Goal: Task Accomplishment & Management: Manage account settings

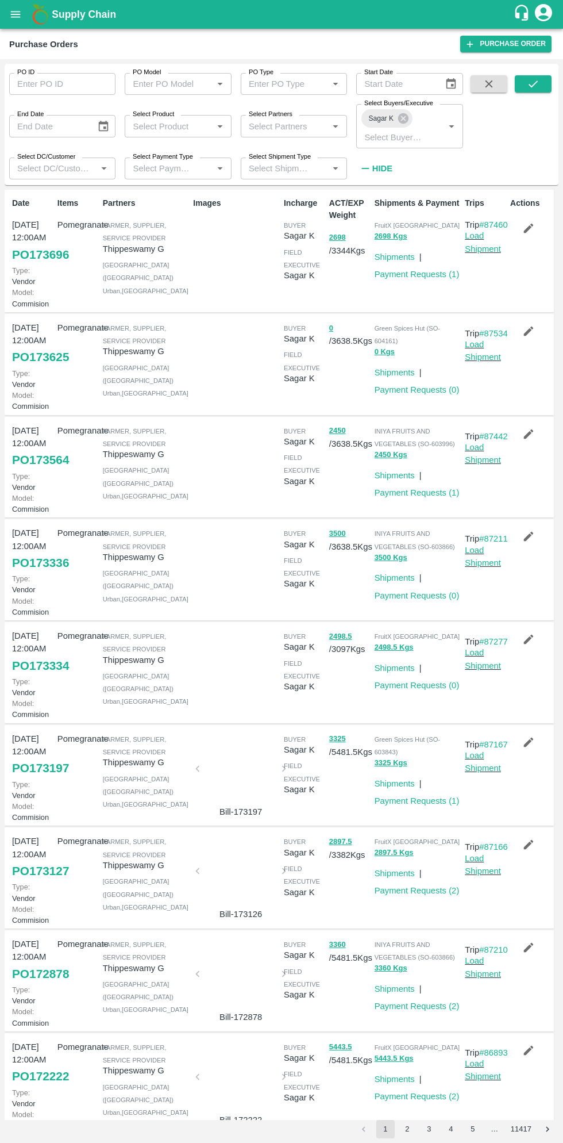
scroll to position [3, 0]
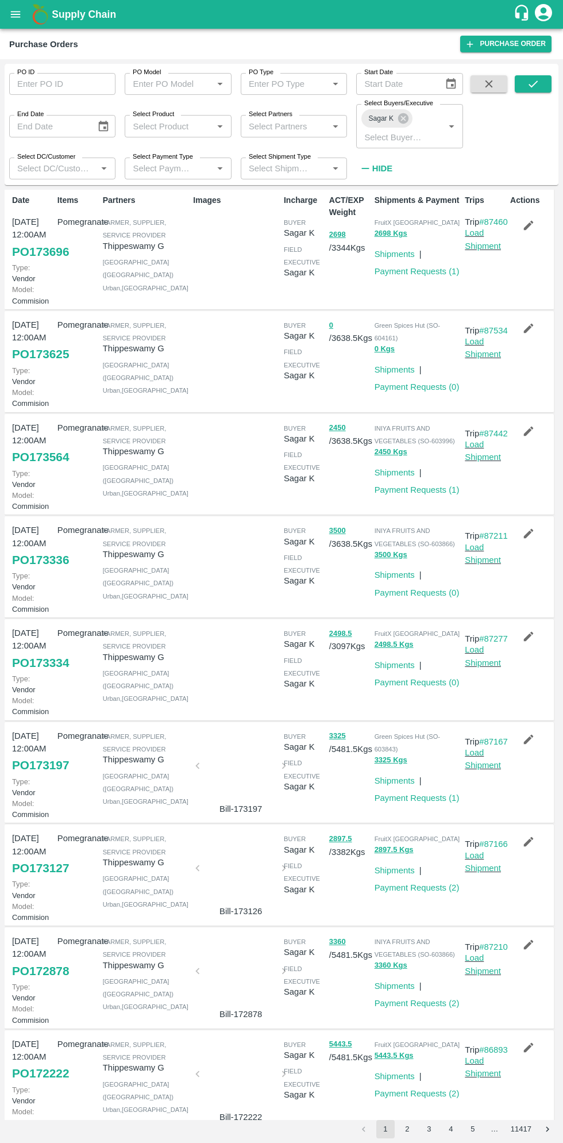
click at [38, 570] on link "PO 173336" at bounding box center [40, 560] width 57 height 21
click at [40, 570] on link "PO 173336" at bounding box center [40, 560] width 57 height 21
click at [480, 565] on link "Load Shipment" at bounding box center [483, 554] width 36 height 22
click at [477, 565] on link "Load Shipment" at bounding box center [483, 554] width 36 height 22
click at [37, 570] on link "PO 173336" at bounding box center [40, 560] width 57 height 21
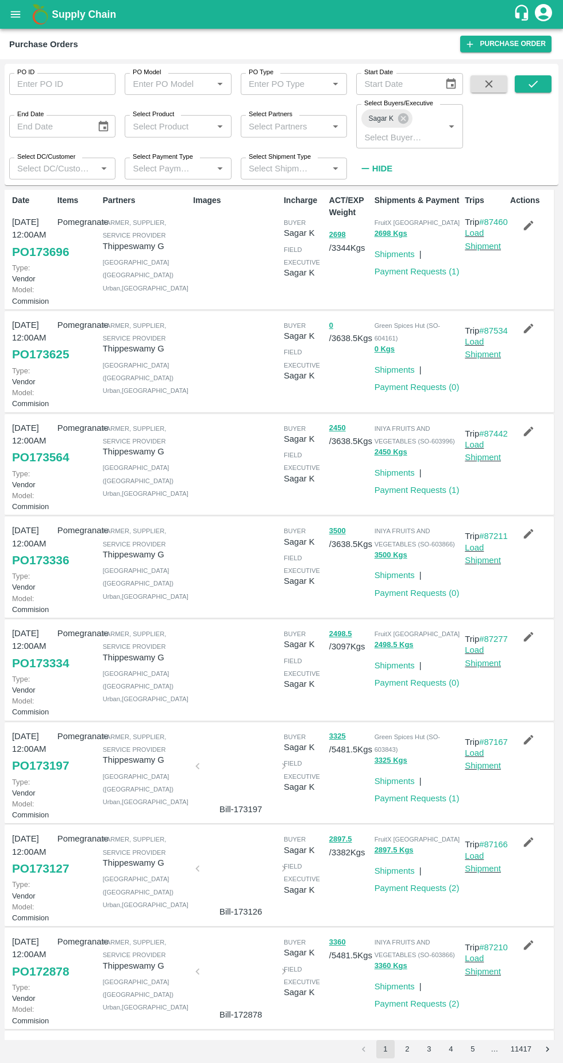
click at [37, 570] on link "PO 173336" at bounding box center [40, 560] width 57 height 21
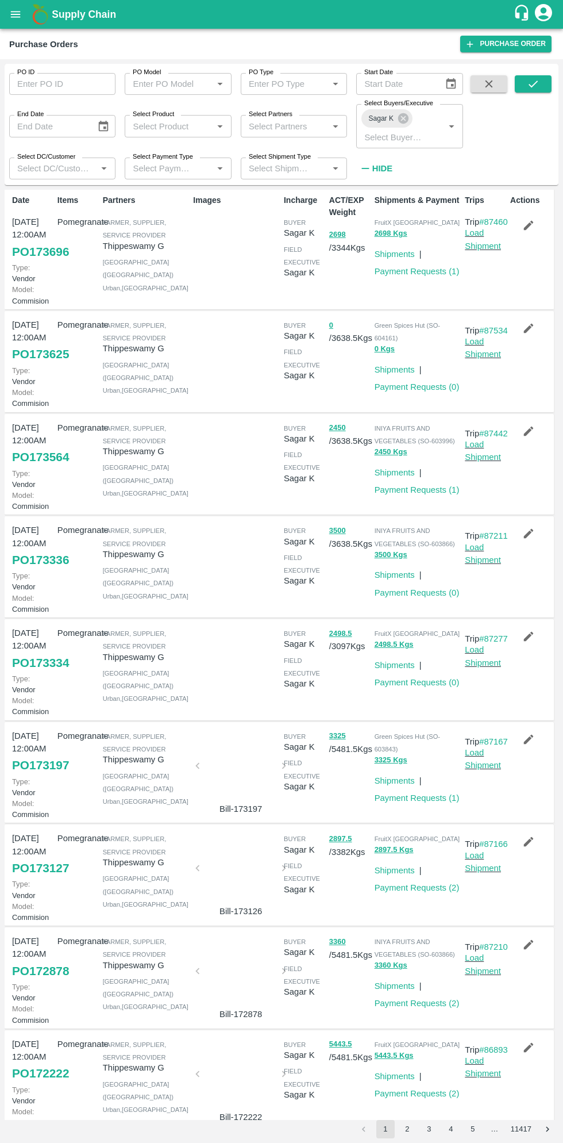
click at [20, 570] on link "PO 173336" at bounding box center [40, 560] width 57 height 21
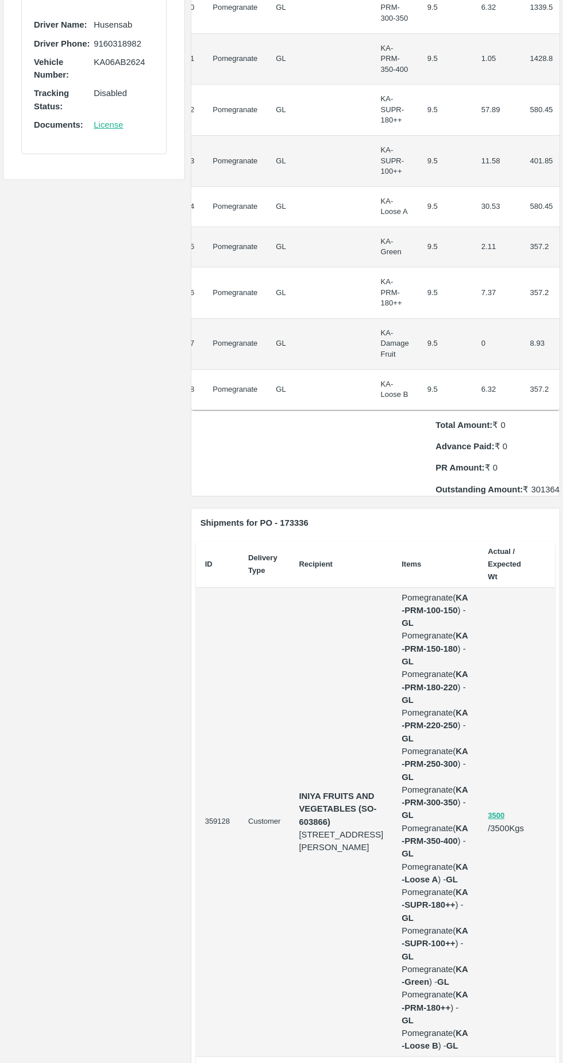
scroll to position [516, 0]
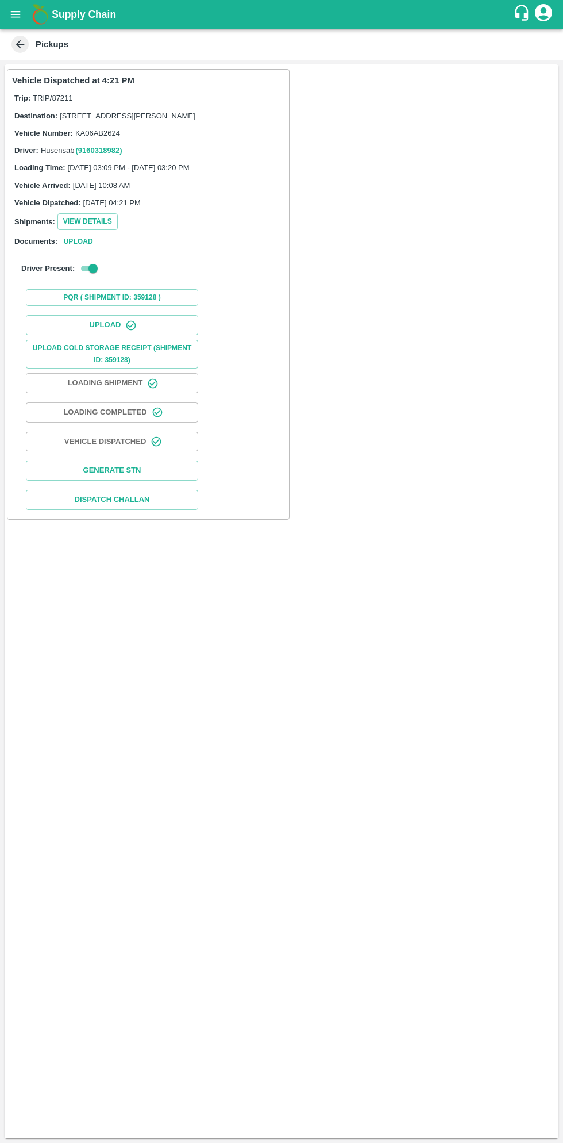
click at [159, 446] on icon "button" at bounding box center [156, 441] width 11 height 11
click at [82, 230] on button "View Details" at bounding box center [87, 221] width 60 height 17
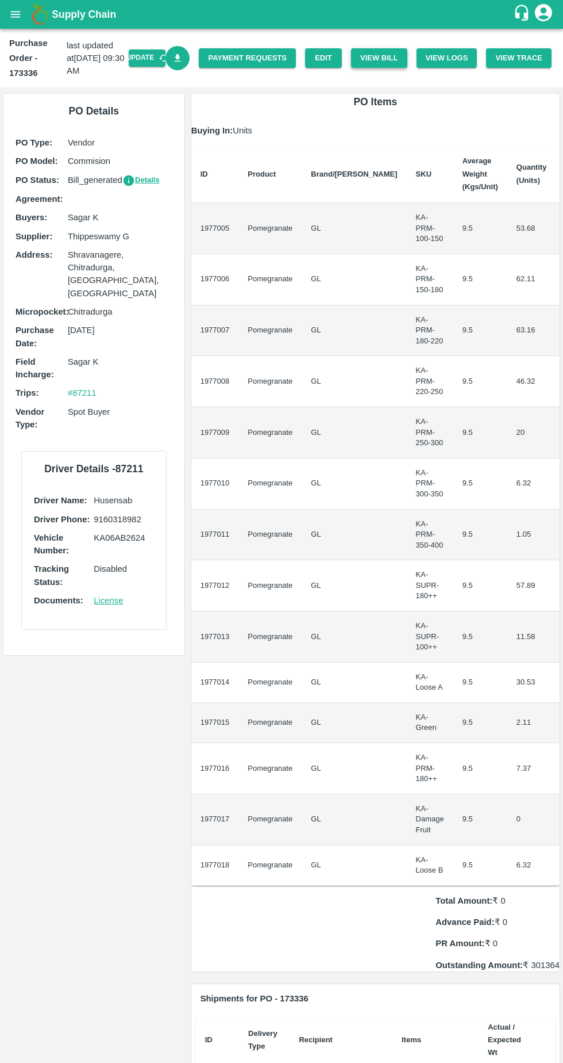
click at [381, 58] on button "View Bill" at bounding box center [379, 58] width 56 height 20
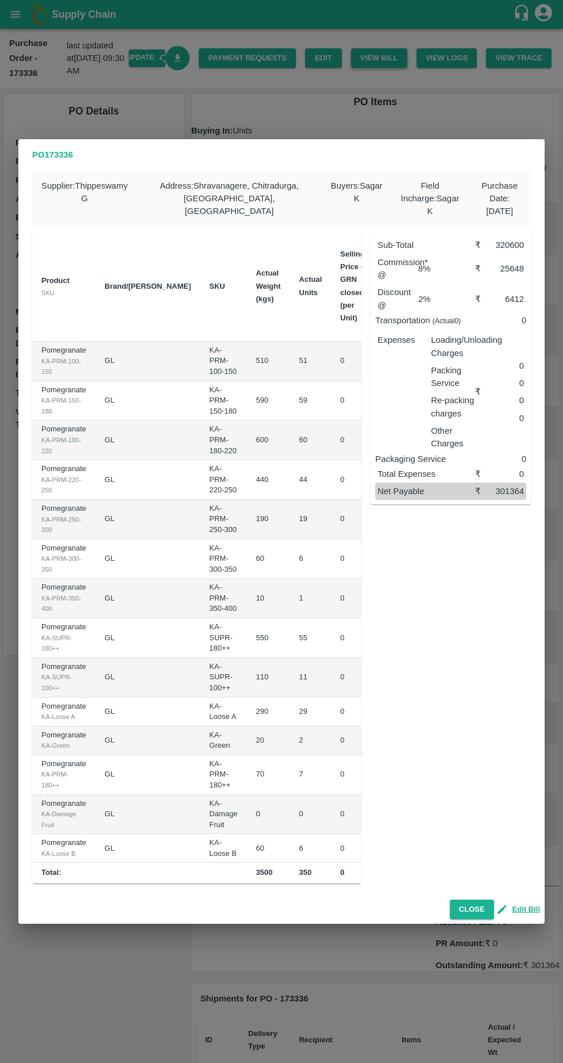
scroll to position [0, 99]
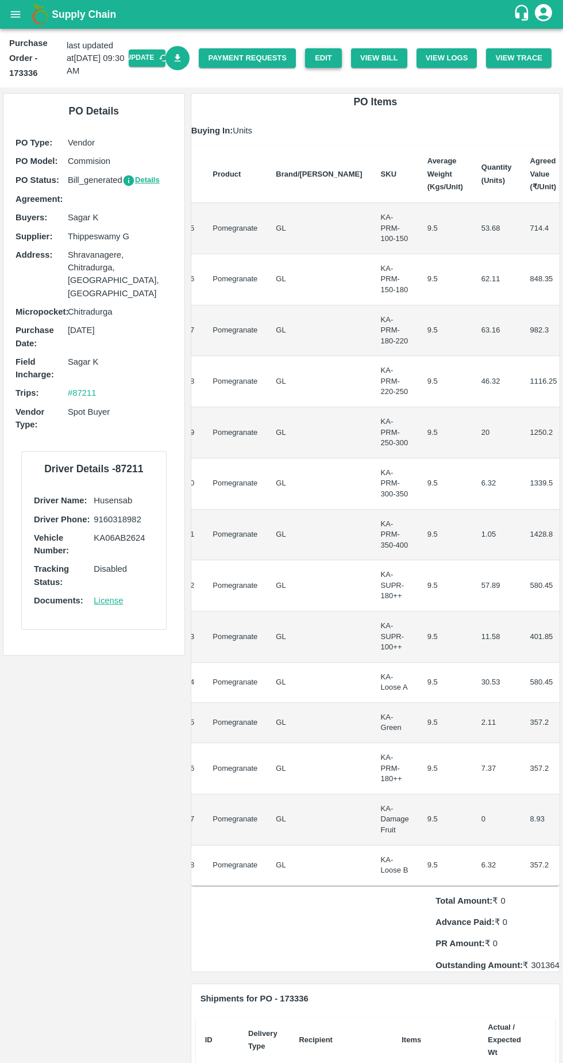
click at [333, 57] on link "Edit" at bounding box center [323, 58] width 37 height 20
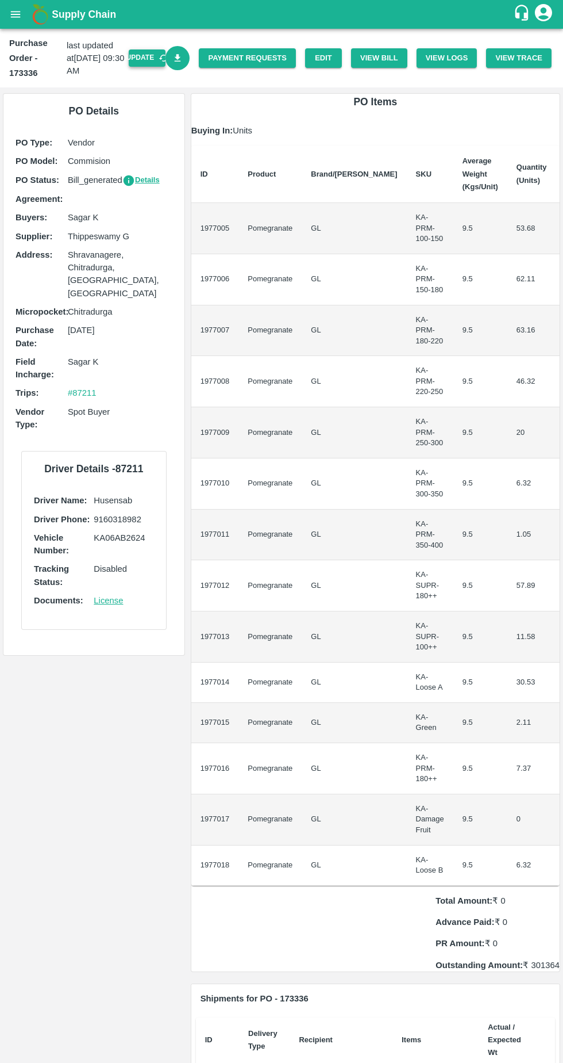
click at [161, 59] on button "Update" at bounding box center [147, 57] width 37 height 17
click at [389, 54] on button "View Bill" at bounding box center [379, 58] width 56 height 20
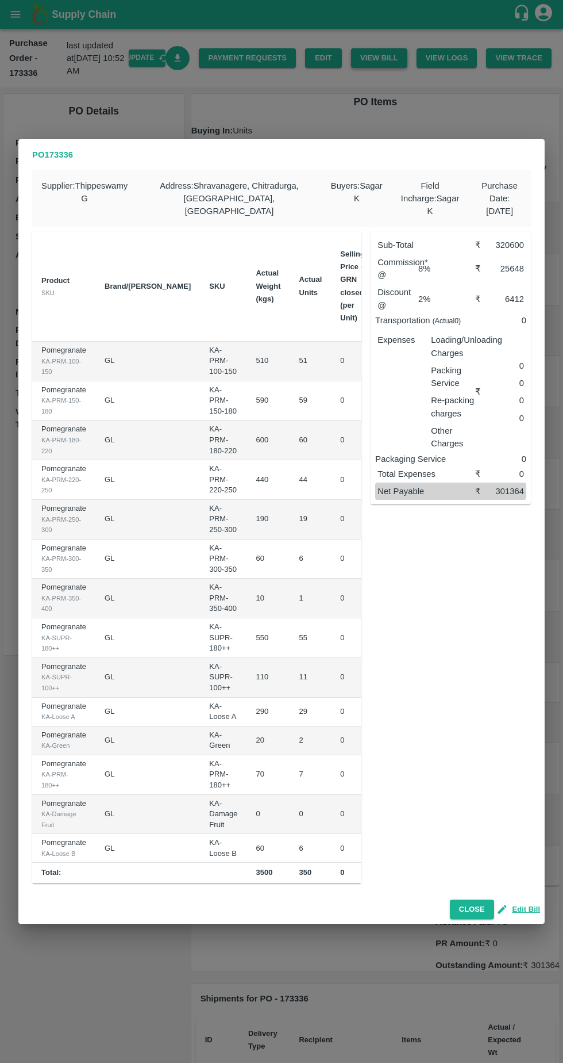
scroll to position [0, 99]
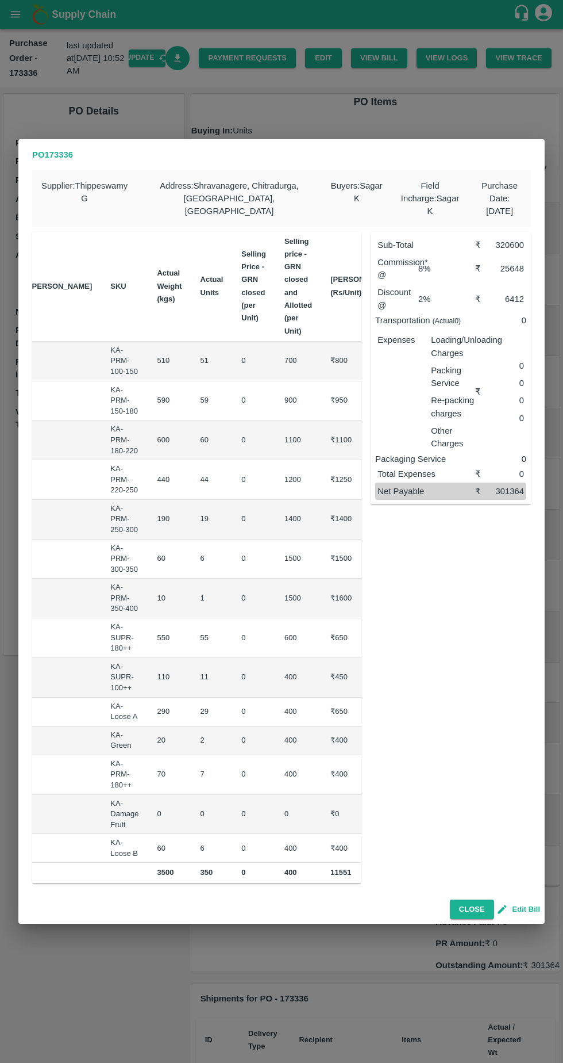
click at [522, 903] on button "Edit Bill" at bounding box center [519, 909] width 41 height 13
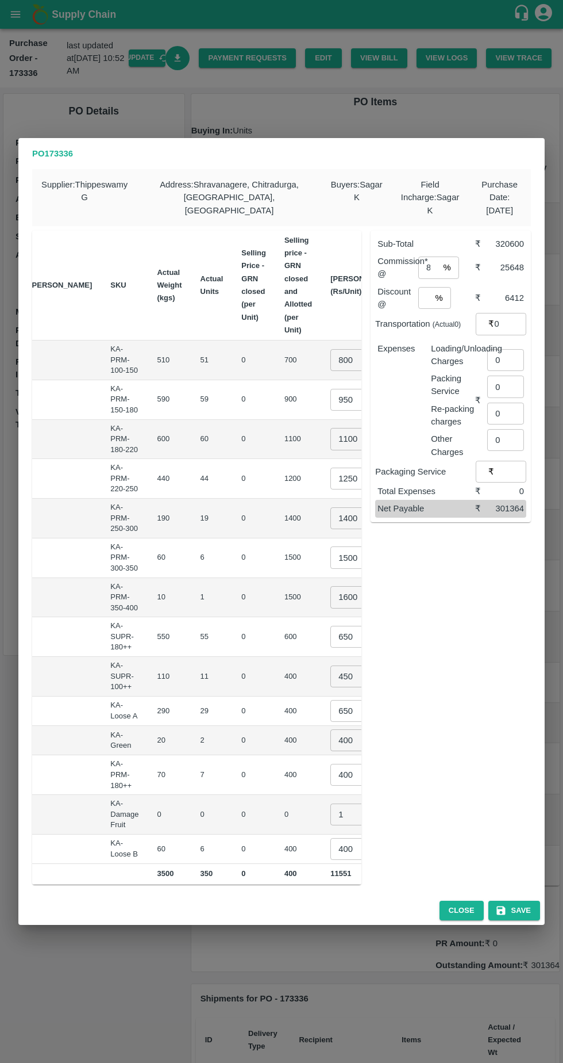
scroll to position [0, 109]
